Goal: Task Accomplishment & Management: Complete application form

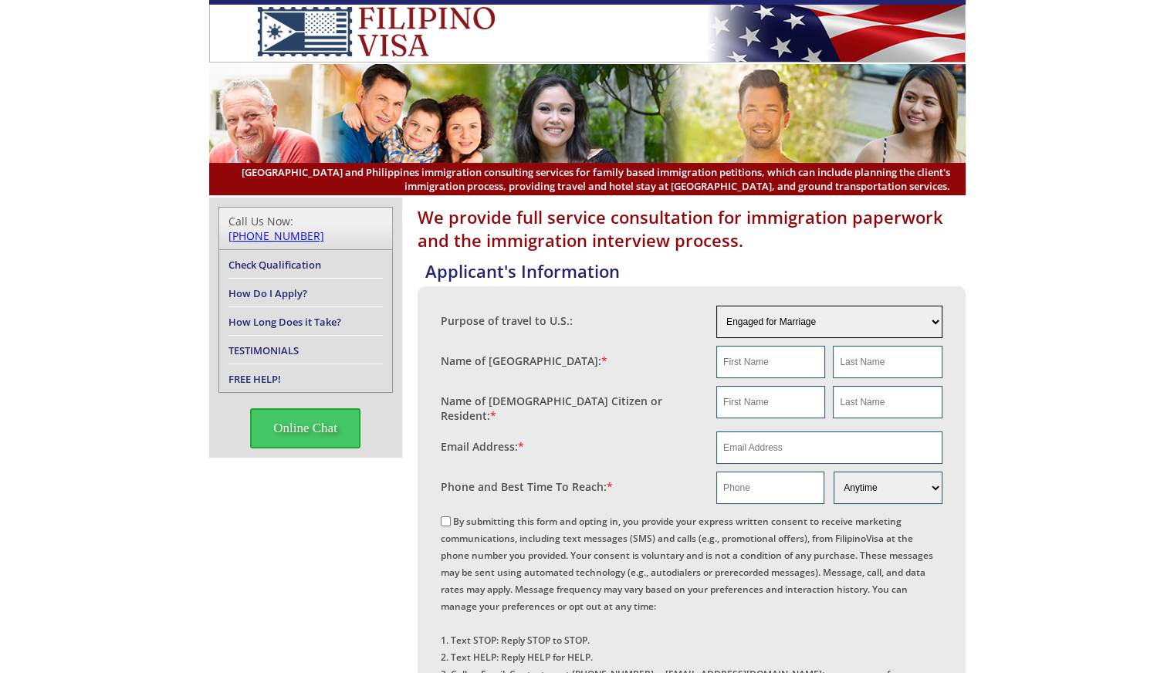
click at [826, 326] on select "Engaged for Marriage Already Married to U.S. Citizen / Resident For Short Term …" at bounding box center [829, 322] width 226 height 32
select select "3"
click at [716, 306] on select "Engaged for Marriage Already Married to U.S. Citizen / Resident For Short Term …" at bounding box center [829, 322] width 226 height 32
click at [764, 362] on input "text" at bounding box center [770, 362] width 109 height 32
type input "P"
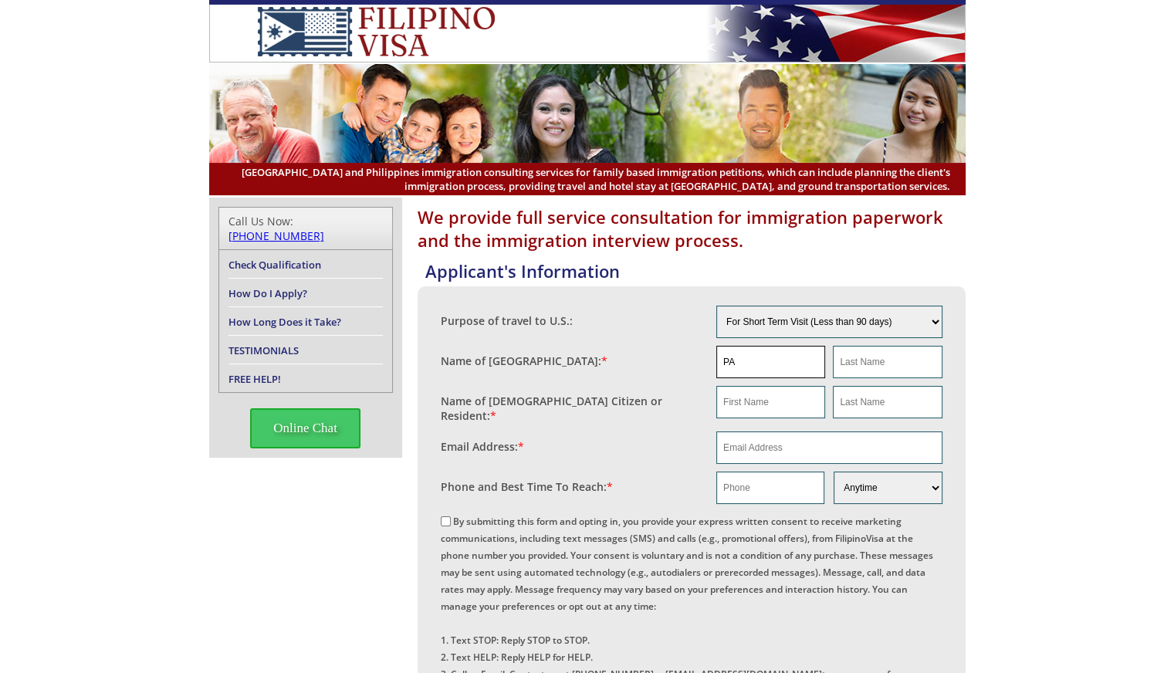
type input "P"
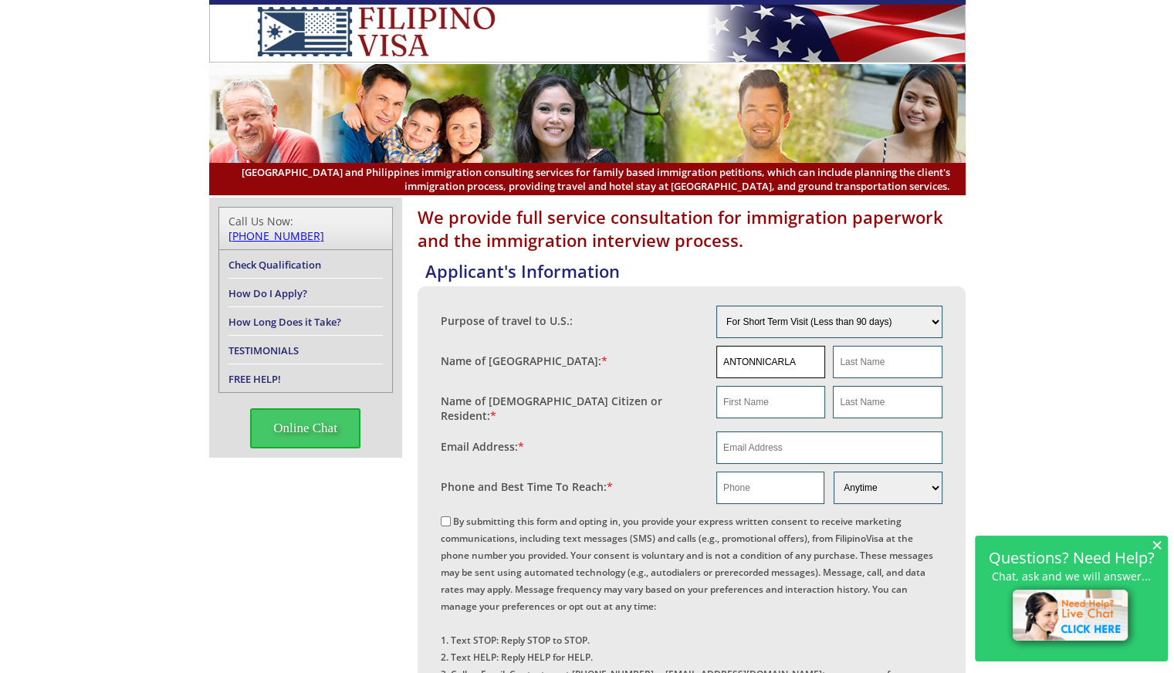
click at [767, 356] on input "ANTONNICARLA" at bounding box center [770, 362] width 109 height 32
type input "ANTONNICARLA"
click at [856, 362] on input "text" at bounding box center [887, 362] width 109 height 32
type input "[PERSON_NAME]"
click at [809, 359] on input "ANTONNICARLA" at bounding box center [770, 362] width 109 height 32
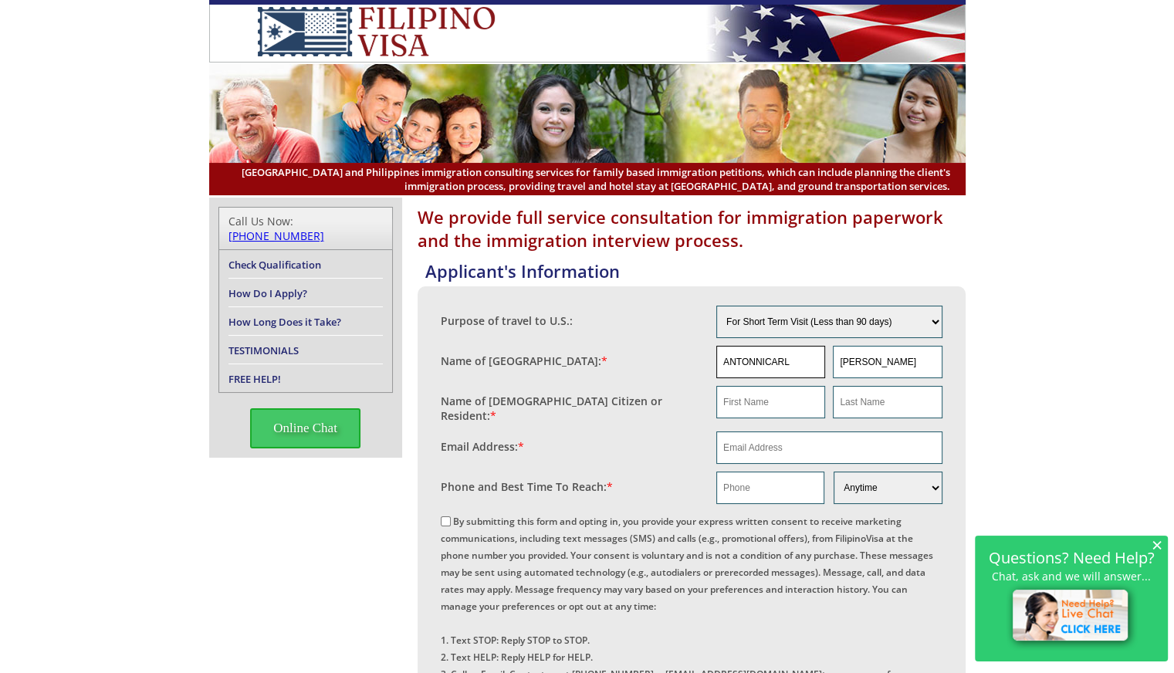
type input "ANTONNICARLA"
click at [769, 406] on input "text" at bounding box center [770, 402] width 109 height 32
type input "[PERSON_NAME]"
click at [847, 400] on input "text" at bounding box center [887, 402] width 109 height 32
type input "[PERSON_NAME]"
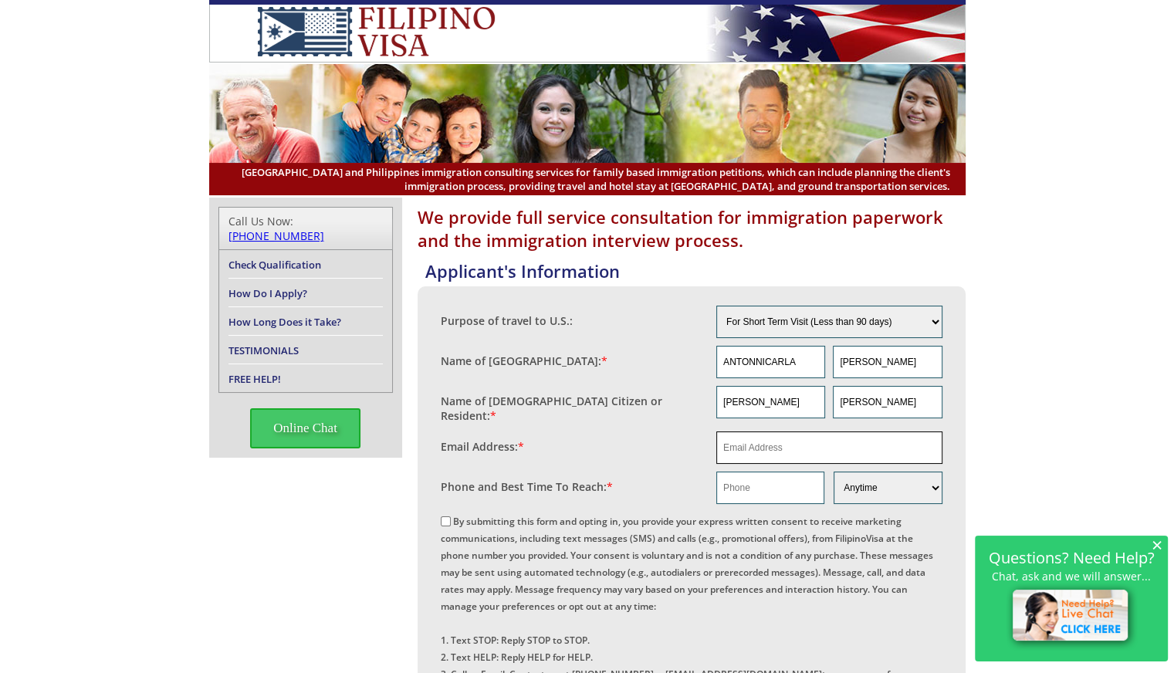
click at [784, 442] on input "email" at bounding box center [829, 447] width 226 height 32
type input "[EMAIL_ADDRESS][DOMAIN_NAME]"
click at [778, 487] on input "text" at bounding box center [770, 487] width 108 height 32
type input "63"
click at [897, 478] on select "Morning Afternoon Evening Weekend Anytime" at bounding box center [887, 487] width 108 height 32
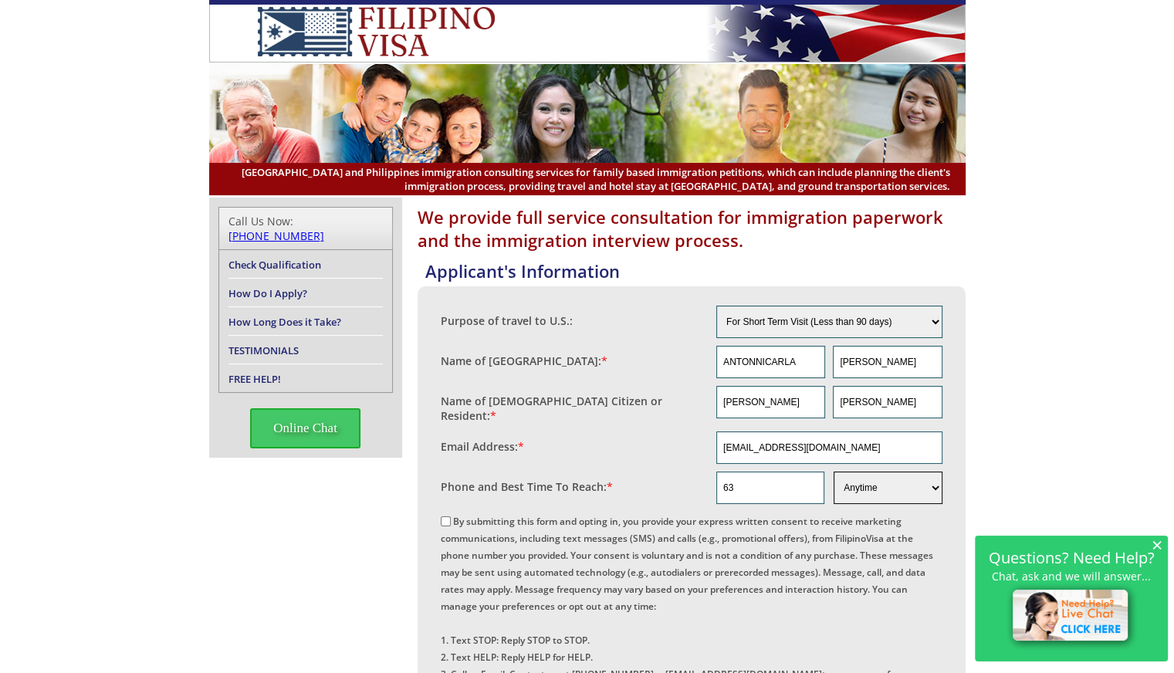
select select "Evening"
click at [833, 471] on select "Morning Afternoon Evening Weekend Anytime" at bounding box center [887, 487] width 108 height 32
click at [762, 476] on input "63" at bounding box center [770, 487] width 108 height 32
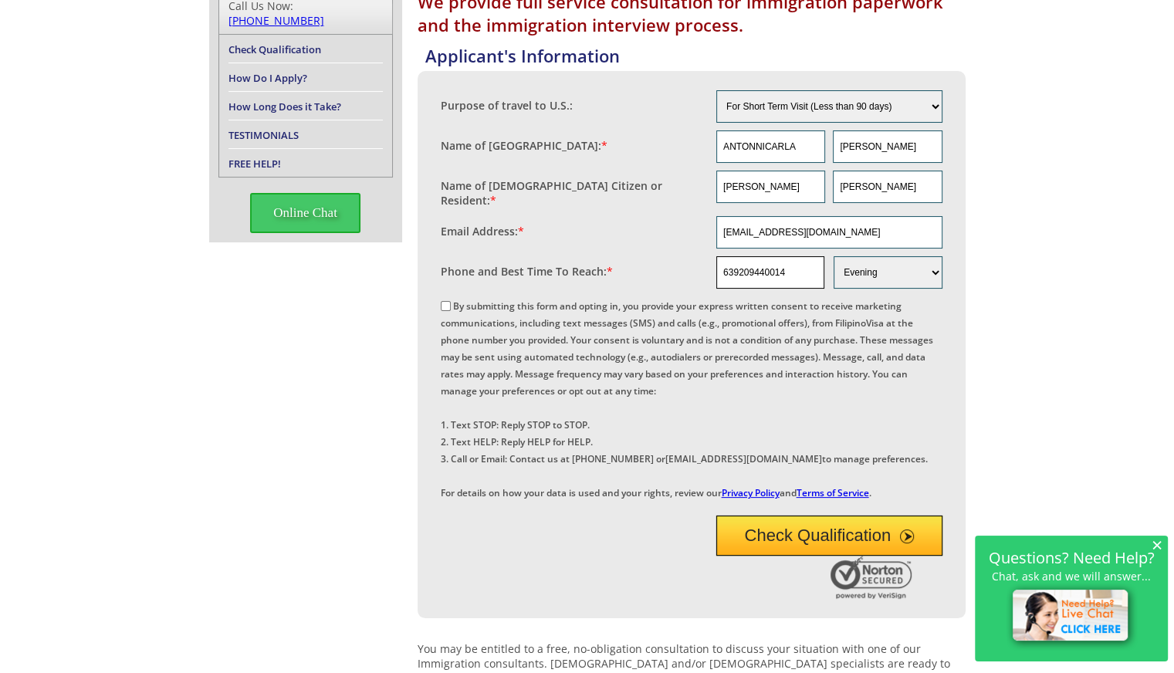
scroll to position [231, 0]
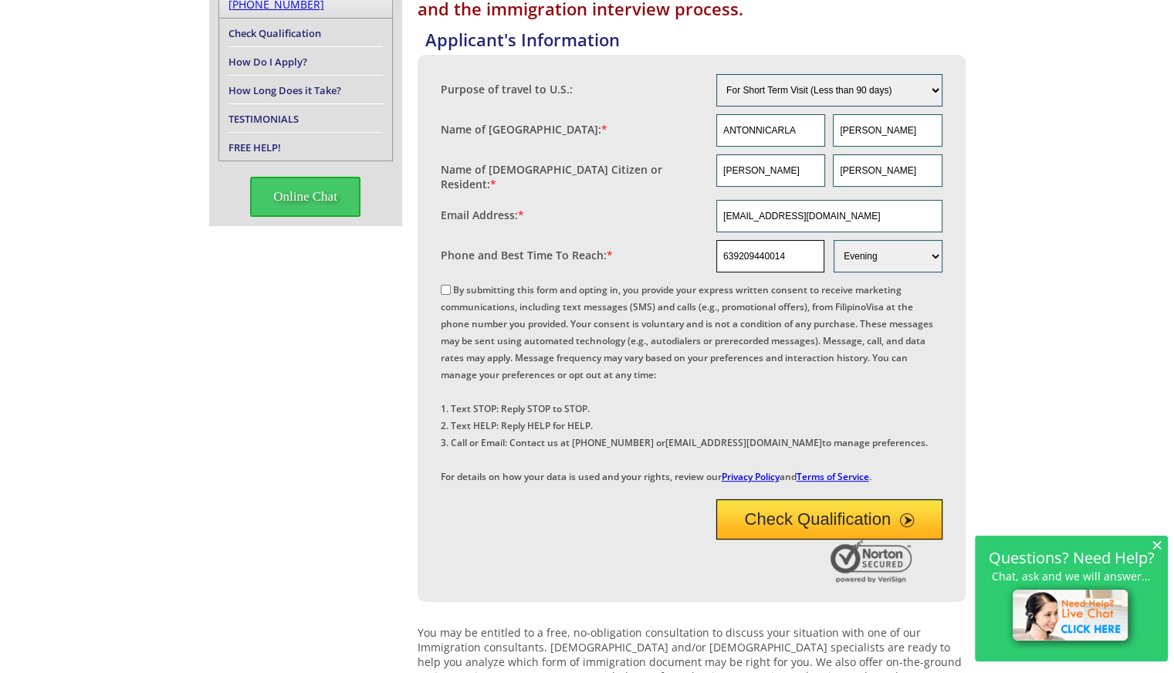
type input "639209440014"
drag, startPoint x: 441, startPoint y: 279, endPoint x: 454, endPoint y: 283, distance: 13.2
click at [450, 285] on input "By submitting this form and opting in, you provide your express written consent…" at bounding box center [446, 290] width 10 height 10
checkbox input "true"
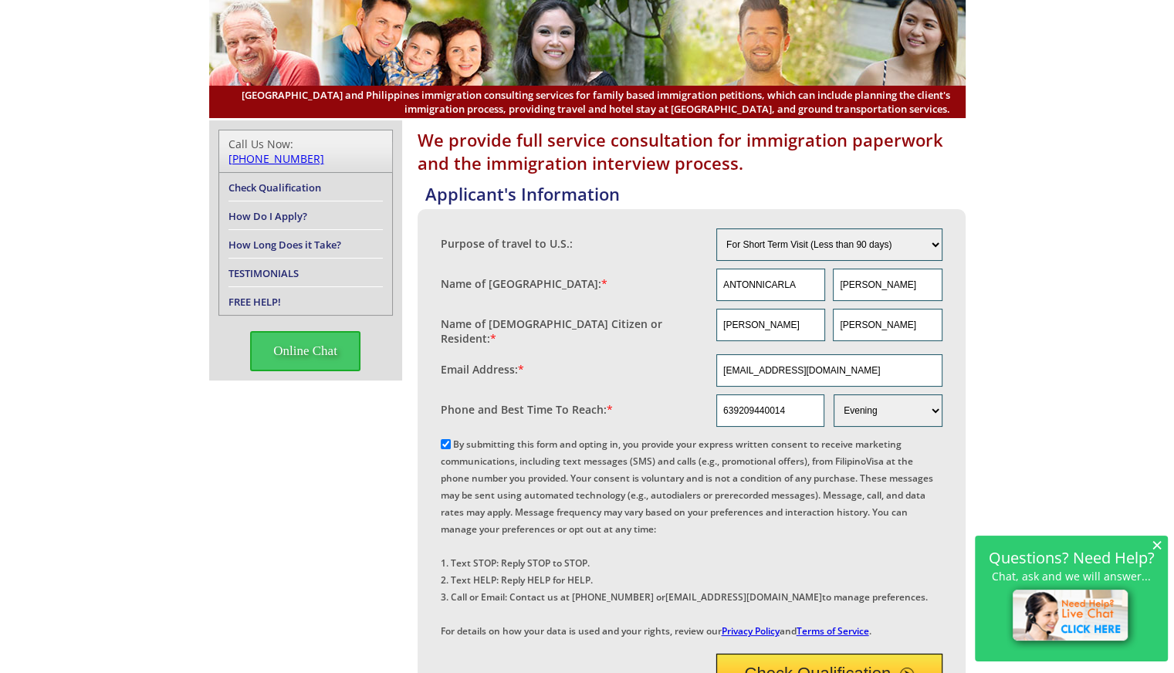
scroll to position [77, 0]
click at [876, 248] on select "Engaged for Marriage Already Married to U.S. Citizen / Resident For Short Term …" at bounding box center [829, 244] width 226 height 32
select select "6"
click at [716, 228] on select "Engaged for Marriage Already Married to U.S. Citizen / Resident For Short Term …" at bounding box center [829, 244] width 226 height 32
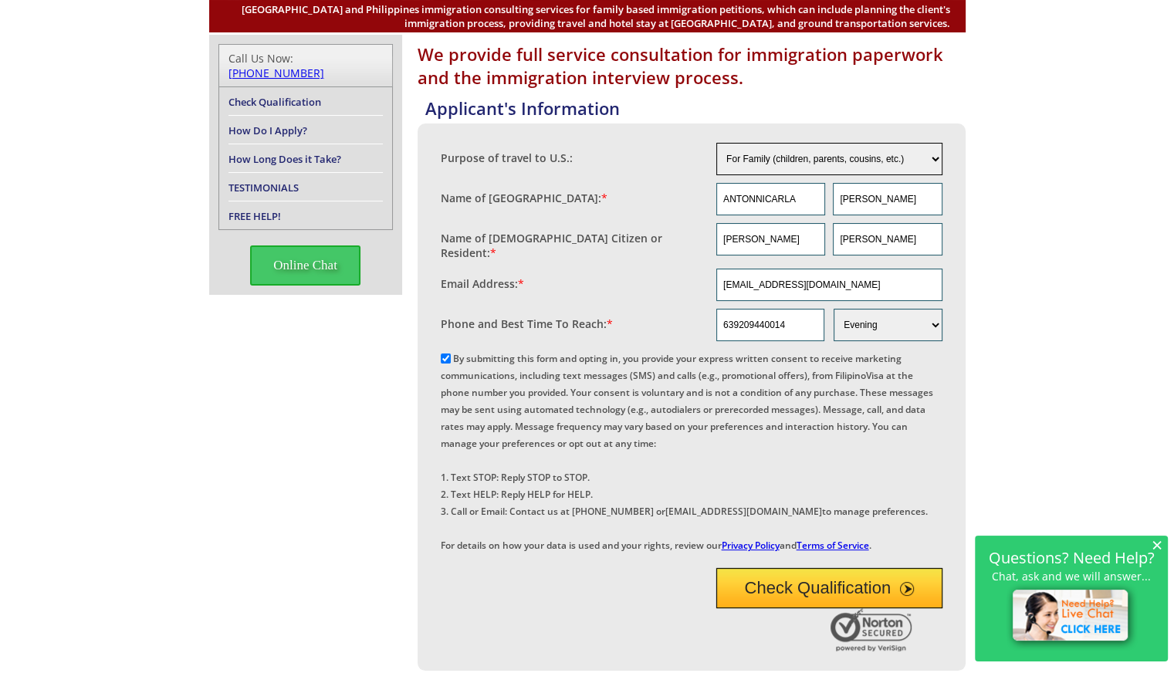
scroll to position [309, 0]
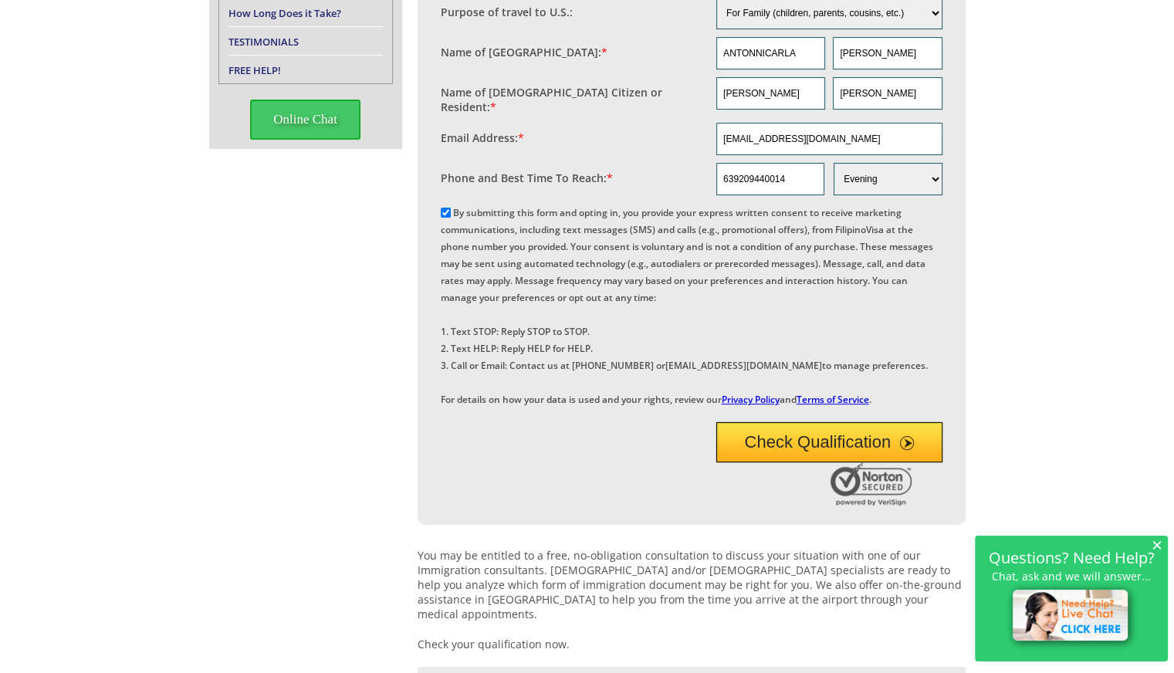
click at [826, 462] on button "Check Qualification" at bounding box center [829, 442] width 226 height 40
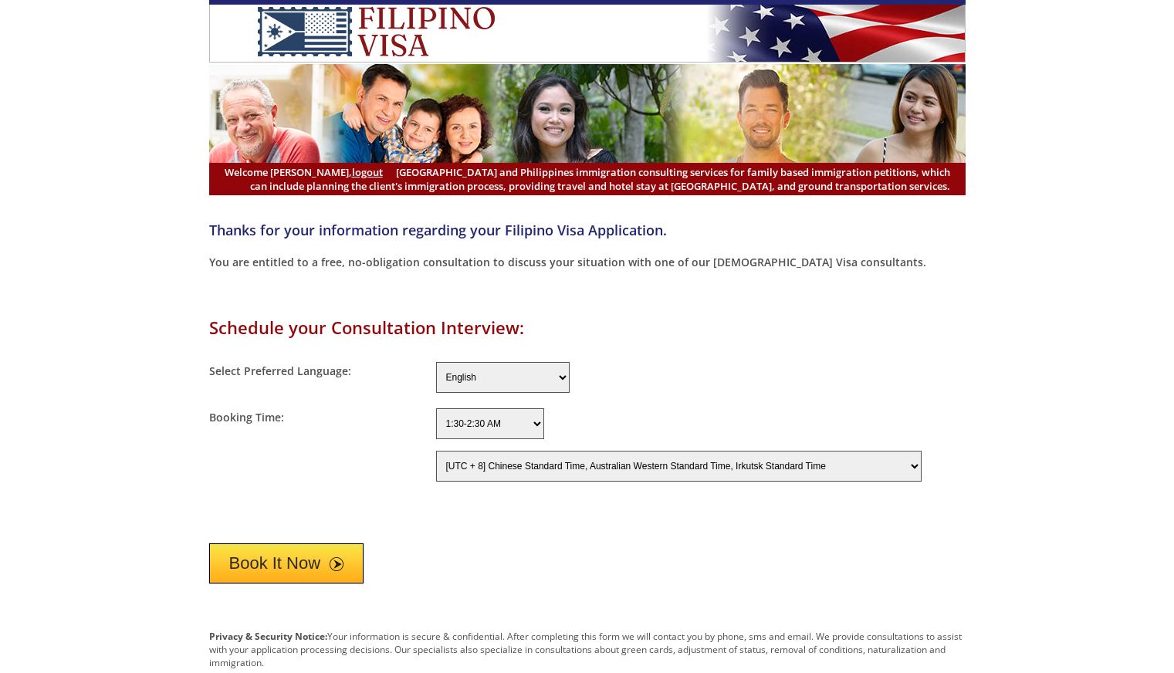
select select "-480"
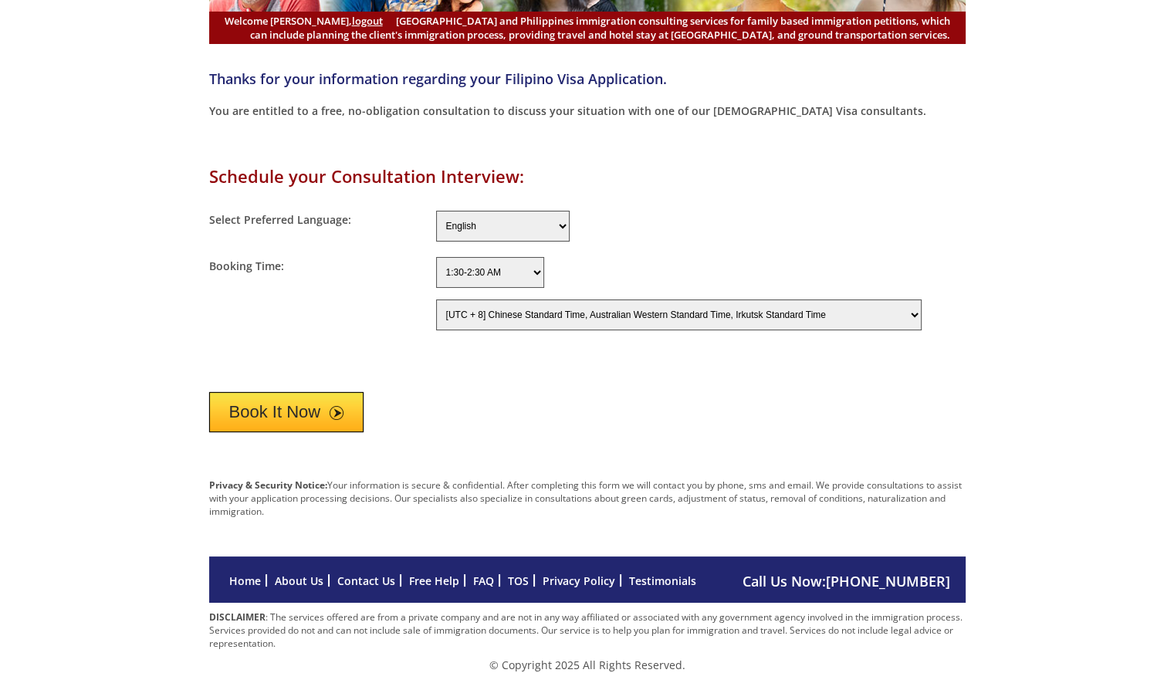
scroll to position [154, 0]
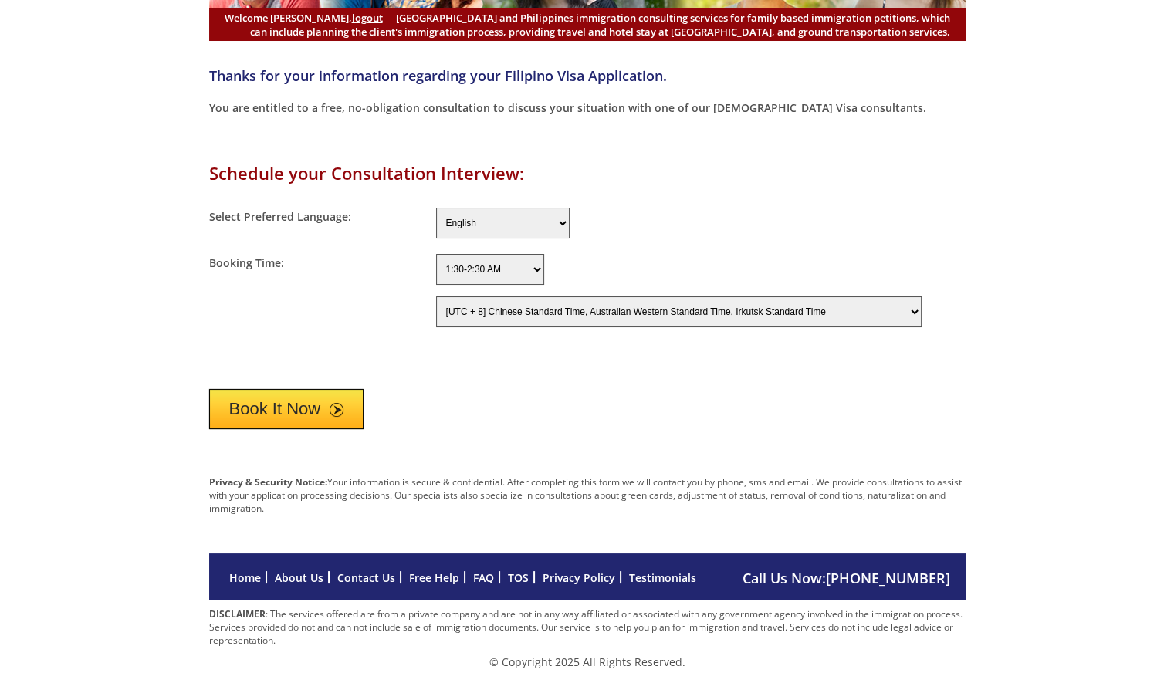
click at [507, 271] on select "1:30-2:30 AM 2:30-3:30 AM 3:30-4:30 AM 4:30-5:30 AM 5:30-6:30 AM 6:30-7:30 AM 7…" at bounding box center [490, 269] width 108 height 31
select select "9:30-10:30 PM"
click at [436, 254] on select "1:30-2:30 AM 2:30-3:30 AM 3:30-4:30 AM 4:30-5:30 AM 5:30-6:30 AM 6:30-7:30 AM 7…" at bounding box center [490, 269] width 108 height 31
click at [569, 312] on select "[UTC - 12] [PERSON_NAME][GEOGRAPHIC_DATA] Time [UTC - 11] Niue Time, [GEOGRAPHI…" at bounding box center [678, 311] width 485 height 31
click at [1015, 147] on div "Thanks for your information regarding your Filipino Visa Application. You are e…" at bounding box center [587, 356] width 1174 height 626
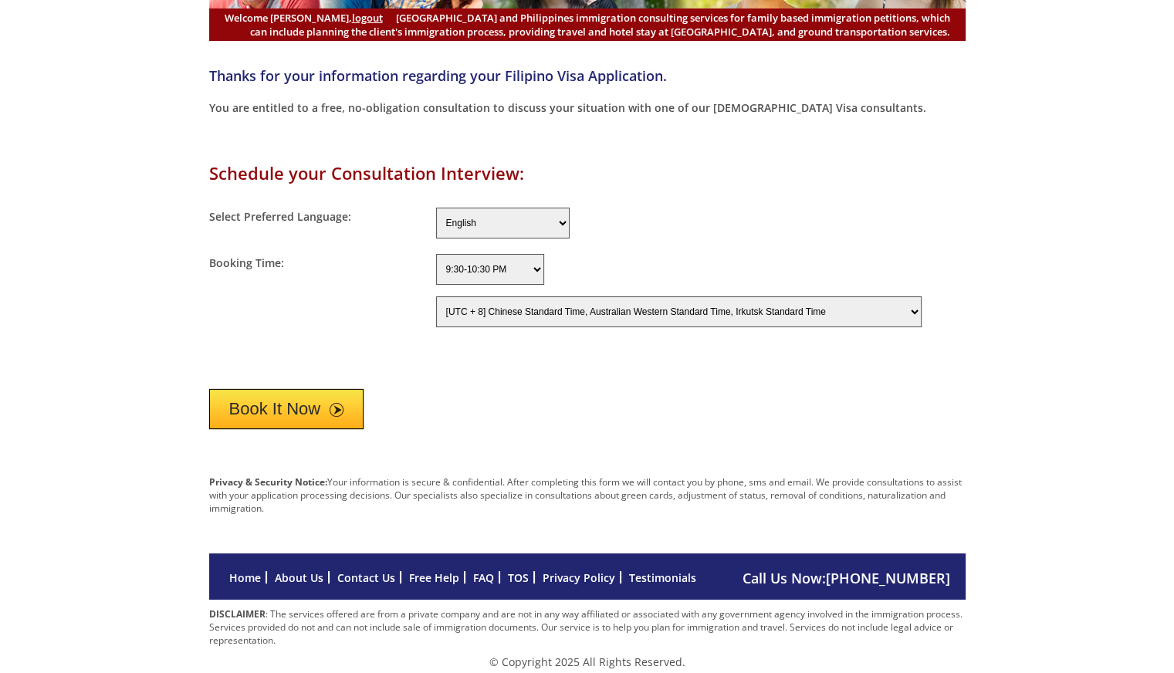
click at [528, 223] on select "English Filipino" at bounding box center [502, 223] width 133 height 31
select select "[DEMOGRAPHIC_DATA]"
click at [436, 208] on select "English Filipino" at bounding box center [502, 223] width 133 height 31
click at [265, 404] on button "Book It Now" at bounding box center [286, 409] width 155 height 40
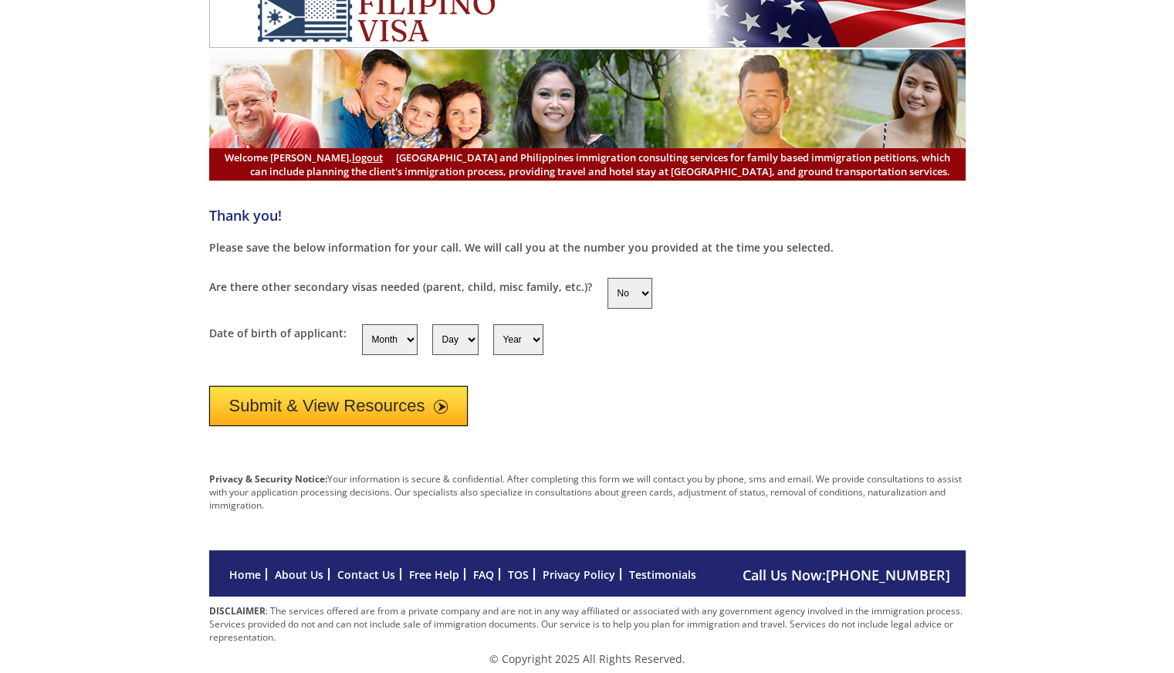
scroll to position [15, 0]
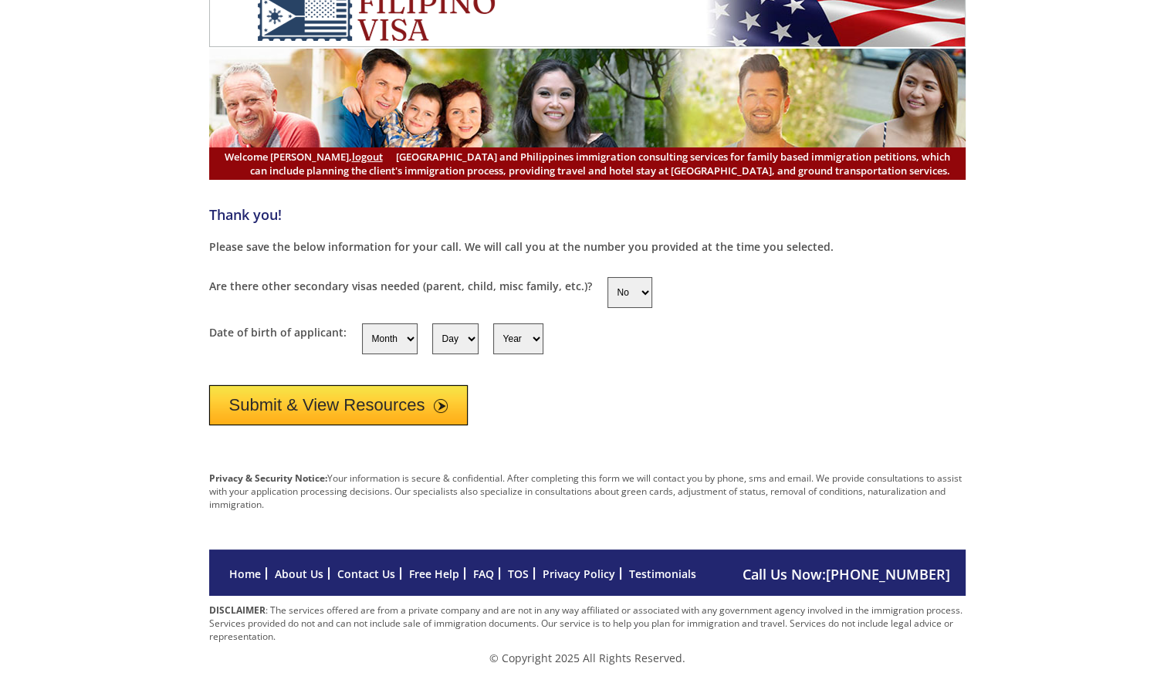
click at [404, 337] on select "Month 1 2 3 4 5 6 7 8 9 10 11 12" at bounding box center [390, 338] width 56 height 31
click at [383, 339] on select "Month 1 2 3 4 5 6 7 8 9 10 11 12" at bounding box center [390, 338] width 56 height 31
select select "9"
click at [362, 323] on select "Month 1 2 3 4 5 6 7 8 9 10 11 12" at bounding box center [390, 338] width 56 height 31
click at [454, 331] on select "Day 1 2 3 4 5 6 7 8 9 10 11 12 13 14 15 16 17 18 19 20 21 22 23 24 25 26 27 28 …" at bounding box center [455, 338] width 46 height 31
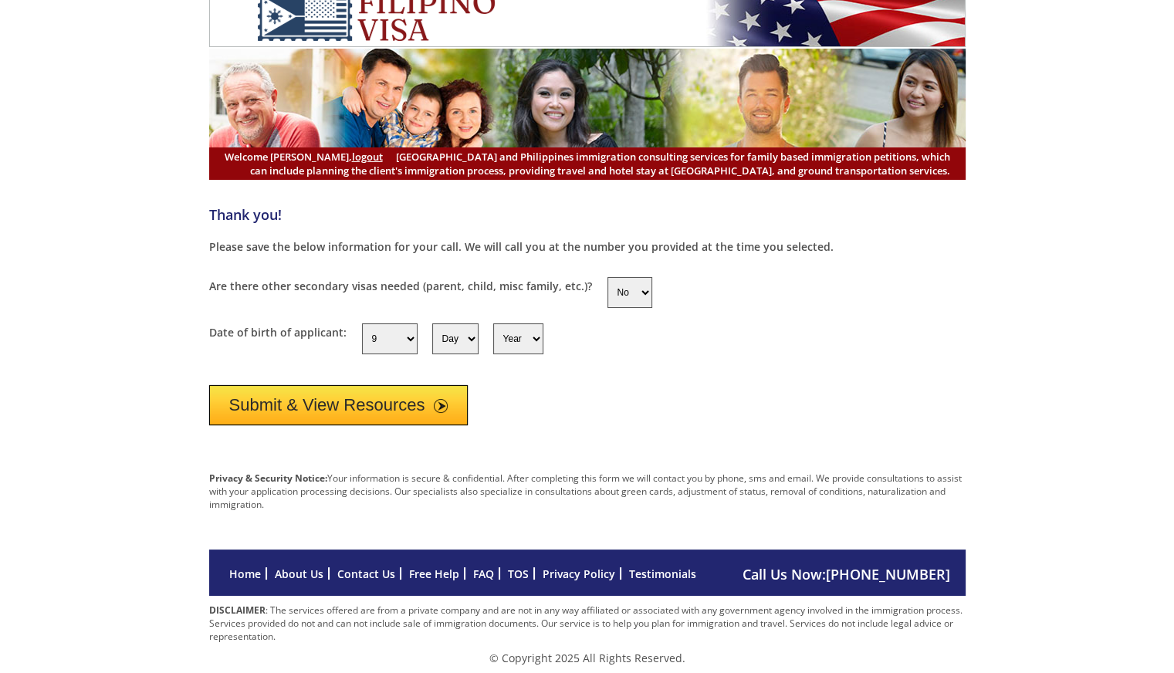
select select "14"
click at [432, 323] on select "Day 1 2 3 4 5 6 7 8 9 10 11 12 13 14 15 16 17 18 19 20 21 22 23 24 25 26 27 28 …" at bounding box center [455, 338] width 46 height 31
click at [512, 340] on select "Year 1950 1951 1952 1953 1954 1955 1956 1957 1958 1959 1960 1961 1962 1963 1964…" at bounding box center [518, 338] width 50 height 31
select select "1987"
click at [493, 323] on select "Year 1950 1951 1952 1953 1954 1955 1956 1957 1958 1959 1960 1961 1962 1963 1964…" at bounding box center [518, 338] width 50 height 31
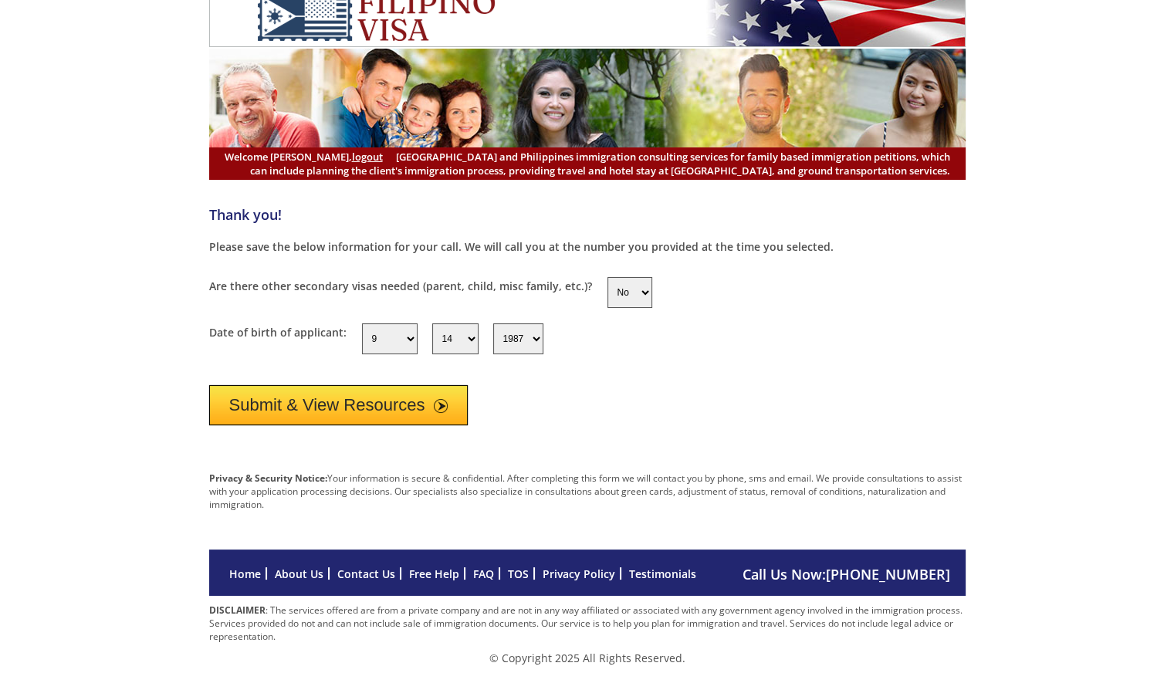
click at [332, 390] on button "Submit & View Resources" at bounding box center [338, 405] width 259 height 40
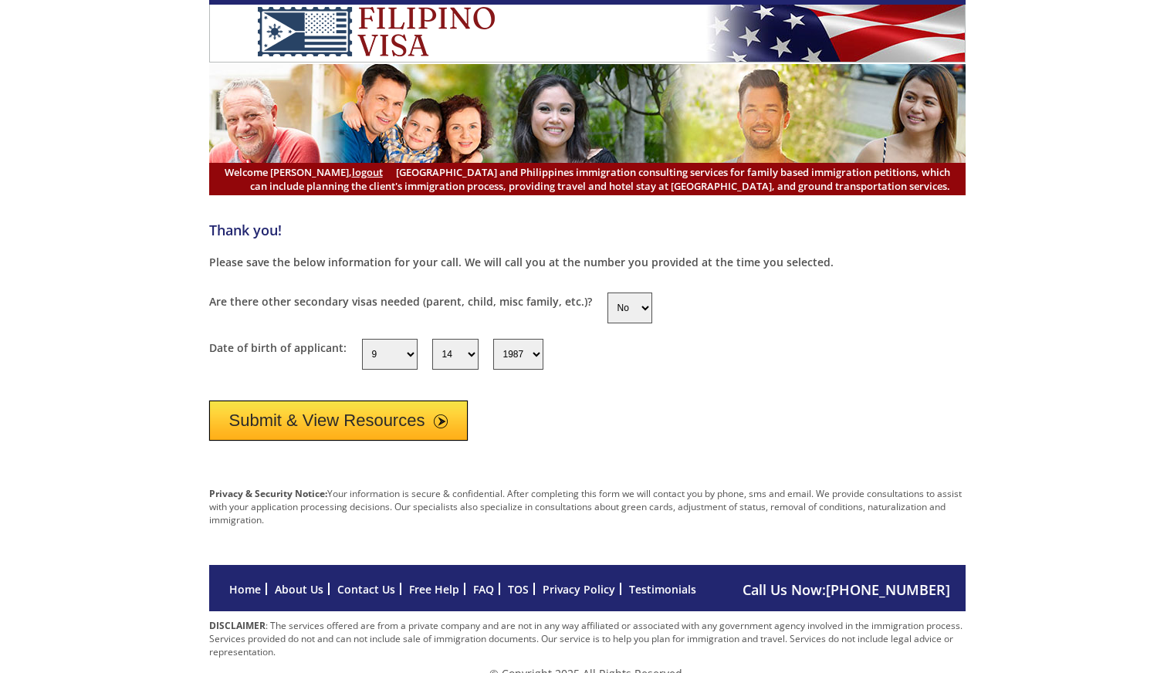
select select "9"
select select "14"
select select "1987"
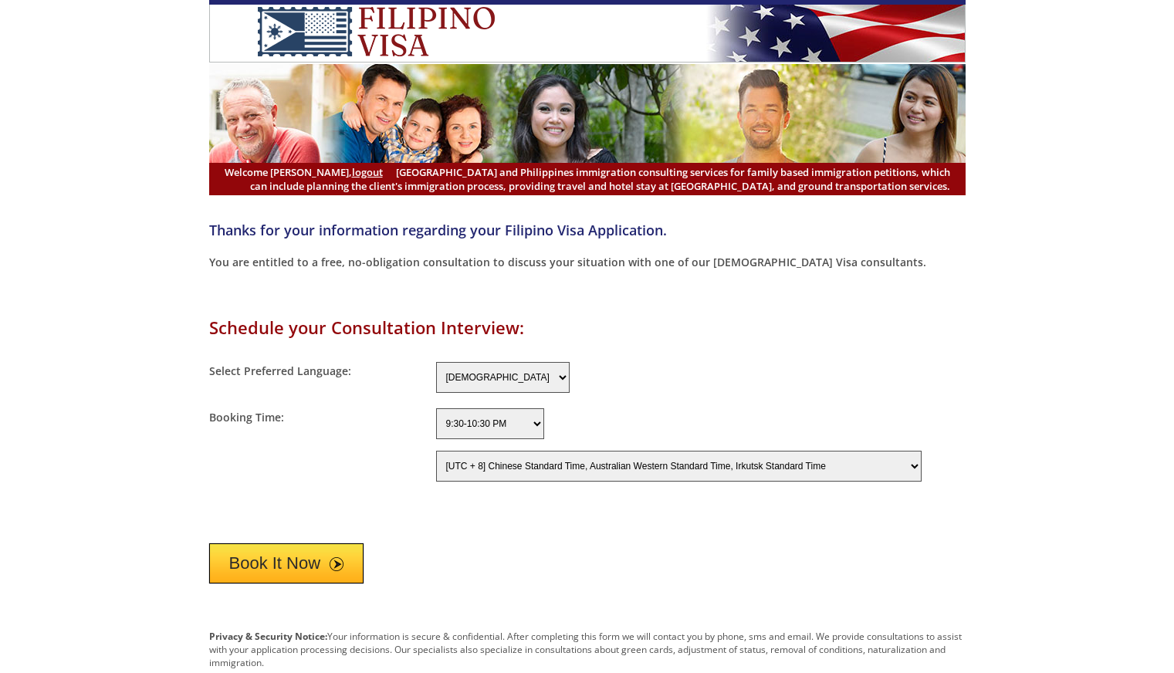
select select "Filipino"
select select "9:30-10:30 PM"
select select "-480"
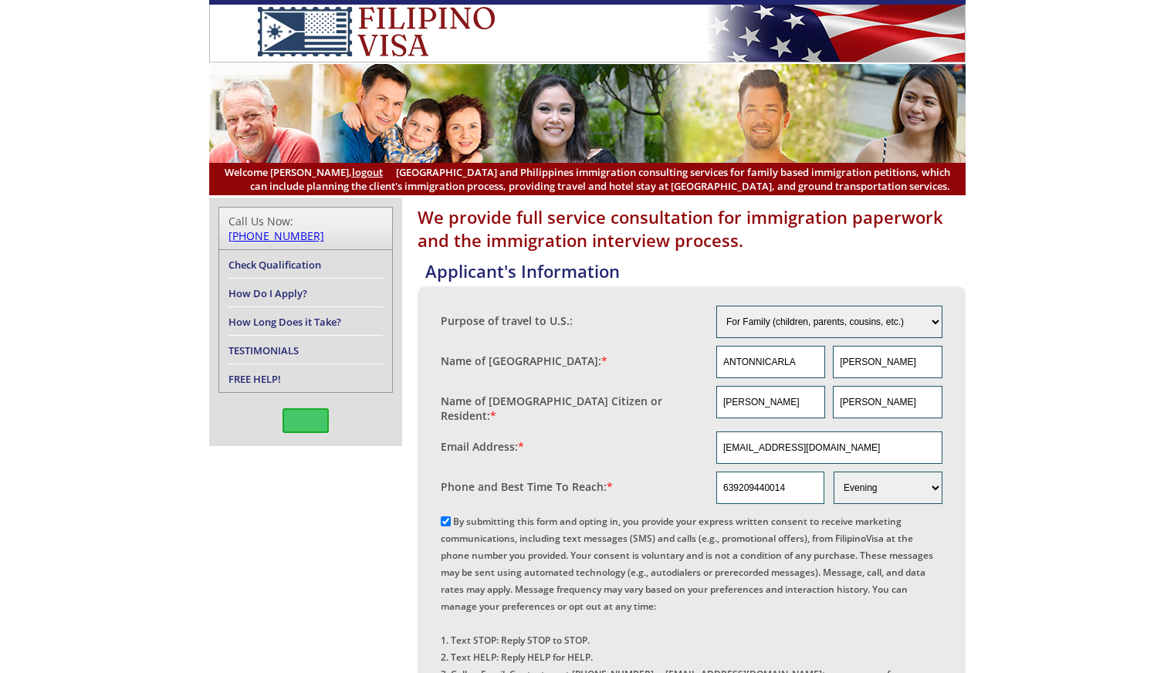
select select "6"
select select "Evening"
drag, startPoint x: 1184, startPoint y: 0, endPoint x: 1085, endPoint y: 596, distance: 604.7
click at [1086, 597] on div "We provide full service consultation for immigration paperwork and the immigrat…" at bounding box center [587, 662] width 1174 height 928
